Goal: Obtain resource: Download file/media

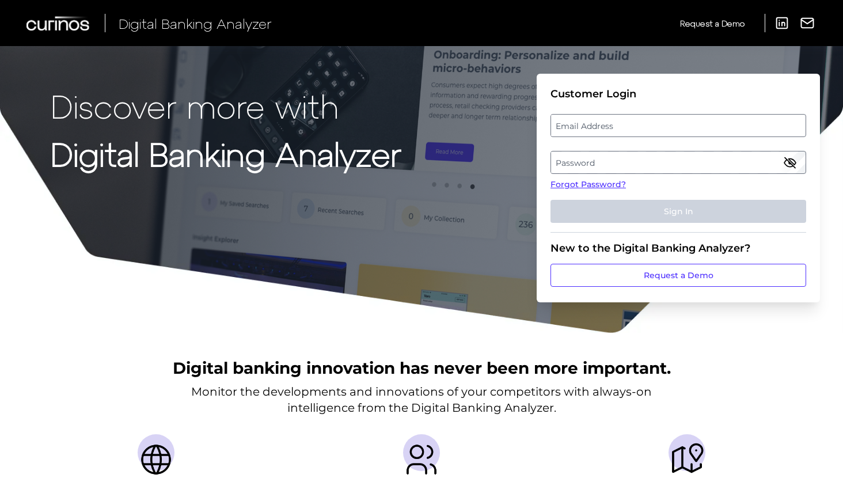
click at [602, 124] on label "Email Address" at bounding box center [678, 125] width 254 height 21
click at [602, 124] on input "email" at bounding box center [679, 125] width 256 height 23
type input "[PERSON_NAME][EMAIL_ADDRESS][PERSON_NAME][DOMAIN_NAME]"
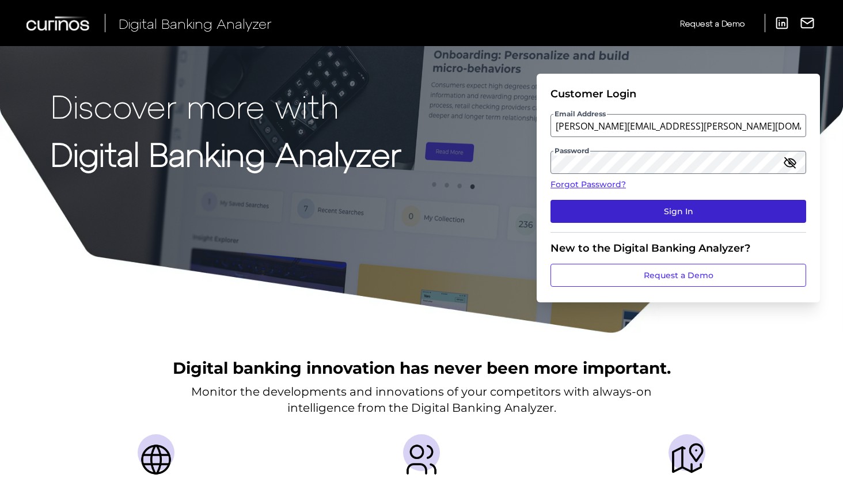
click at [650, 206] on button "Sign In" at bounding box center [679, 211] width 256 height 23
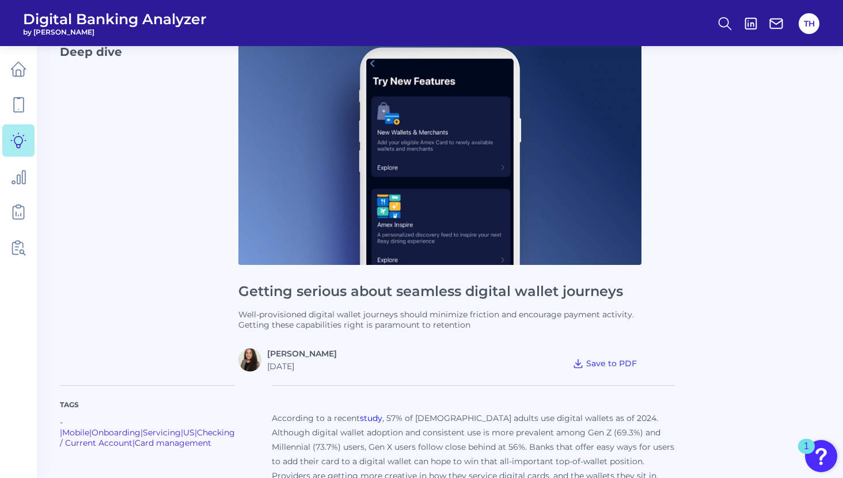
scroll to position [115, 0]
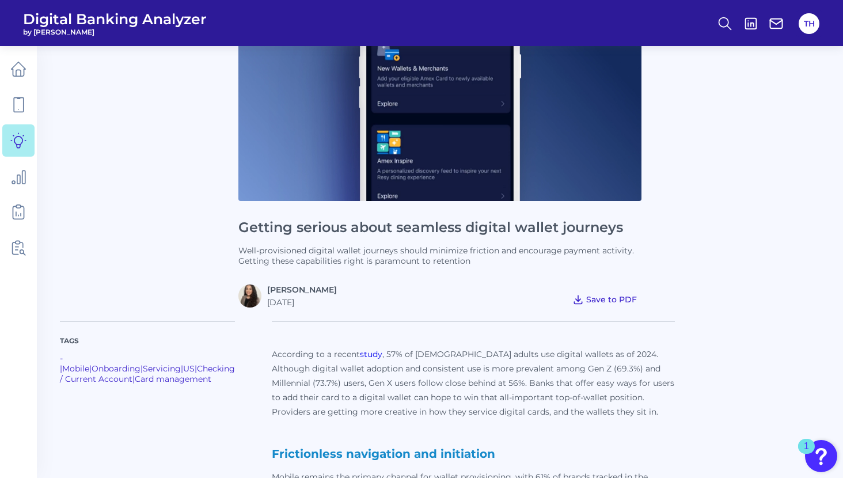
click at [599, 295] on span "Save to PDF" at bounding box center [611, 299] width 51 height 10
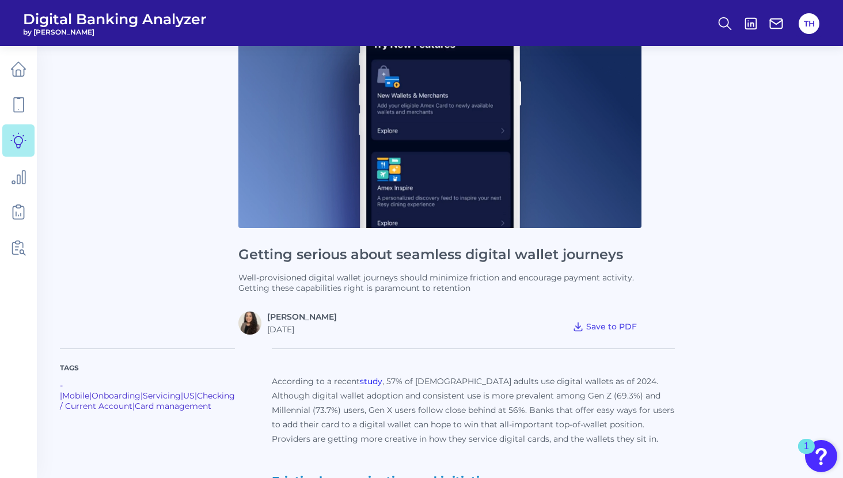
scroll to position [0, 0]
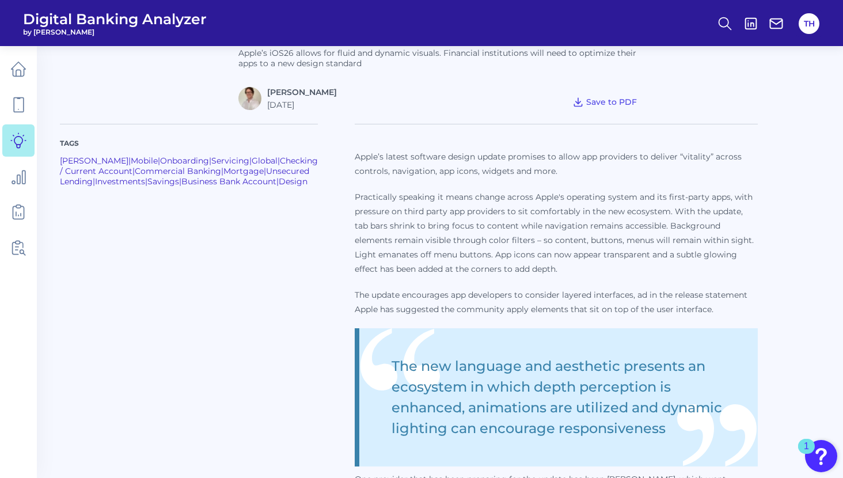
scroll to position [403, 0]
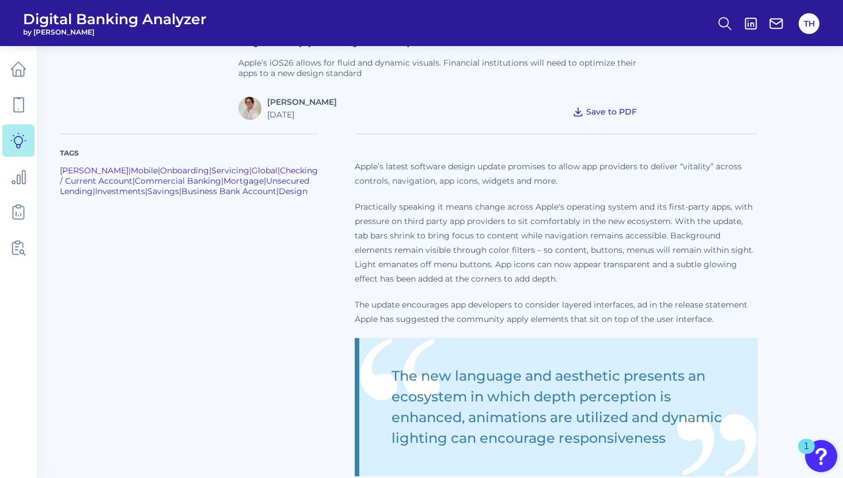
click at [612, 105] on button "Save to PDF" at bounding box center [605, 112] width 74 height 16
drag, startPoint x: 610, startPoint y: 108, endPoint x: 67, endPoint y: 412, distance: 622.7
click at [610, 108] on span "Save to PDF" at bounding box center [611, 112] width 51 height 10
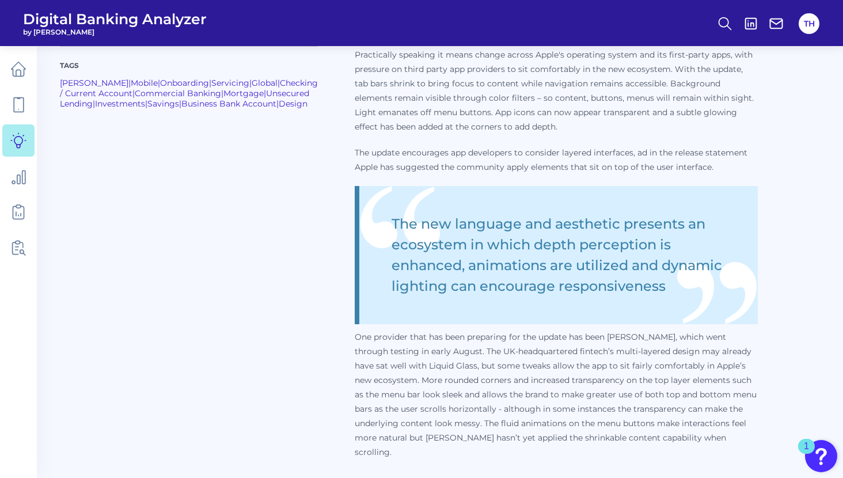
scroll to position [576, 0]
